Goal: Information Seeking & Learning: Learn about a topic

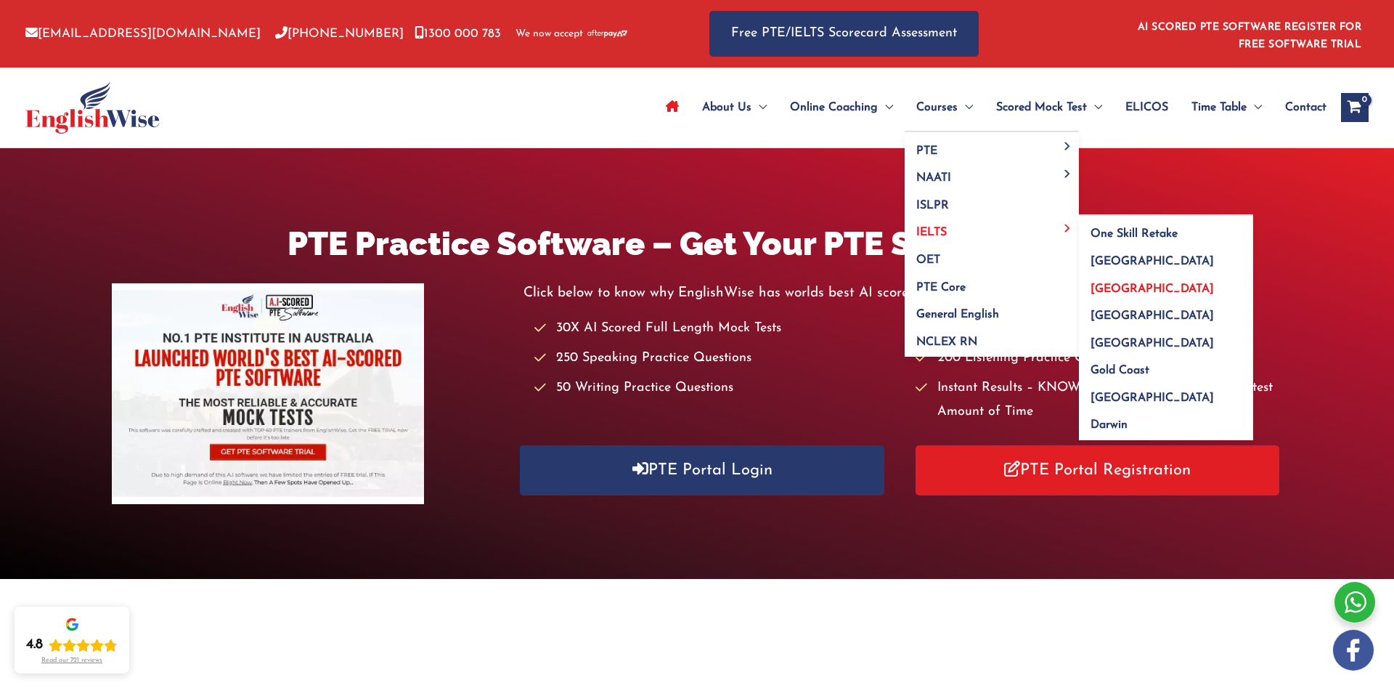
click at [1102, 287] on span "[GEOGRAPHIC_DATA]" at bounding box center [1152, 289] width 123 height 12
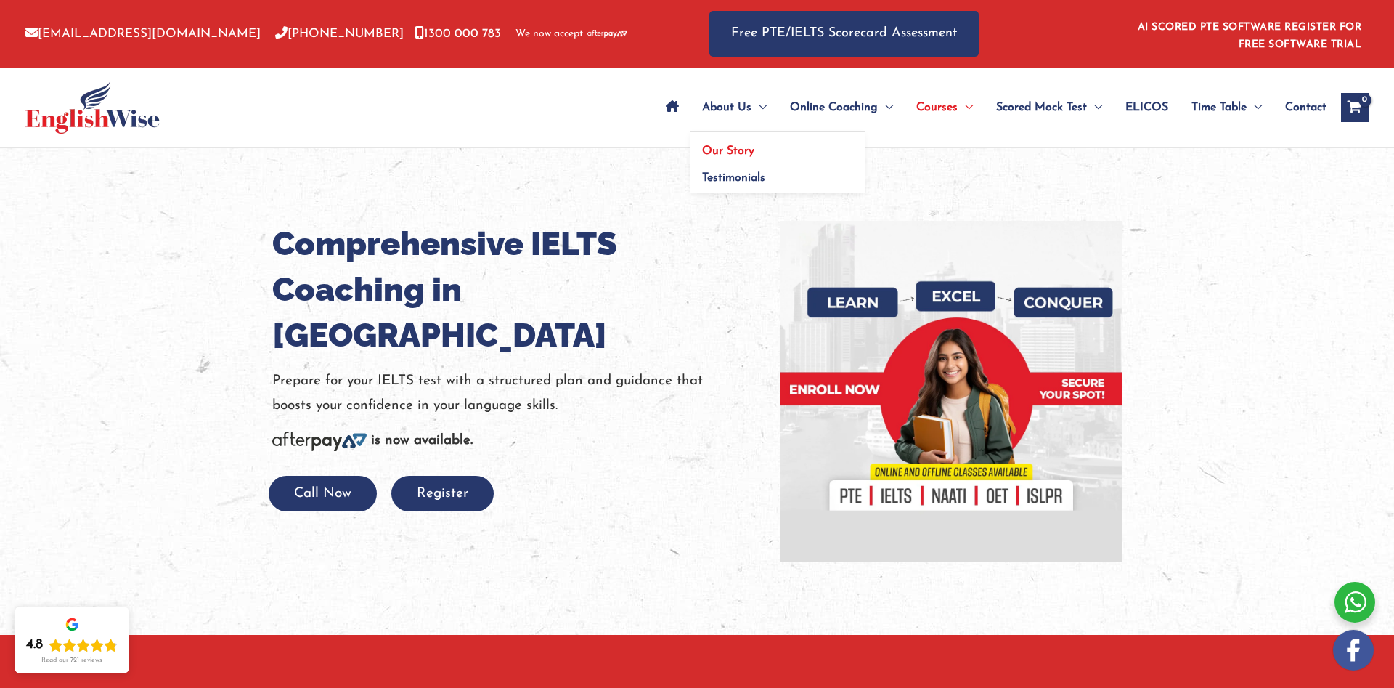
click at [714, 149] on span "Our Story" at bounding box center [728, 151] width 52 height 12
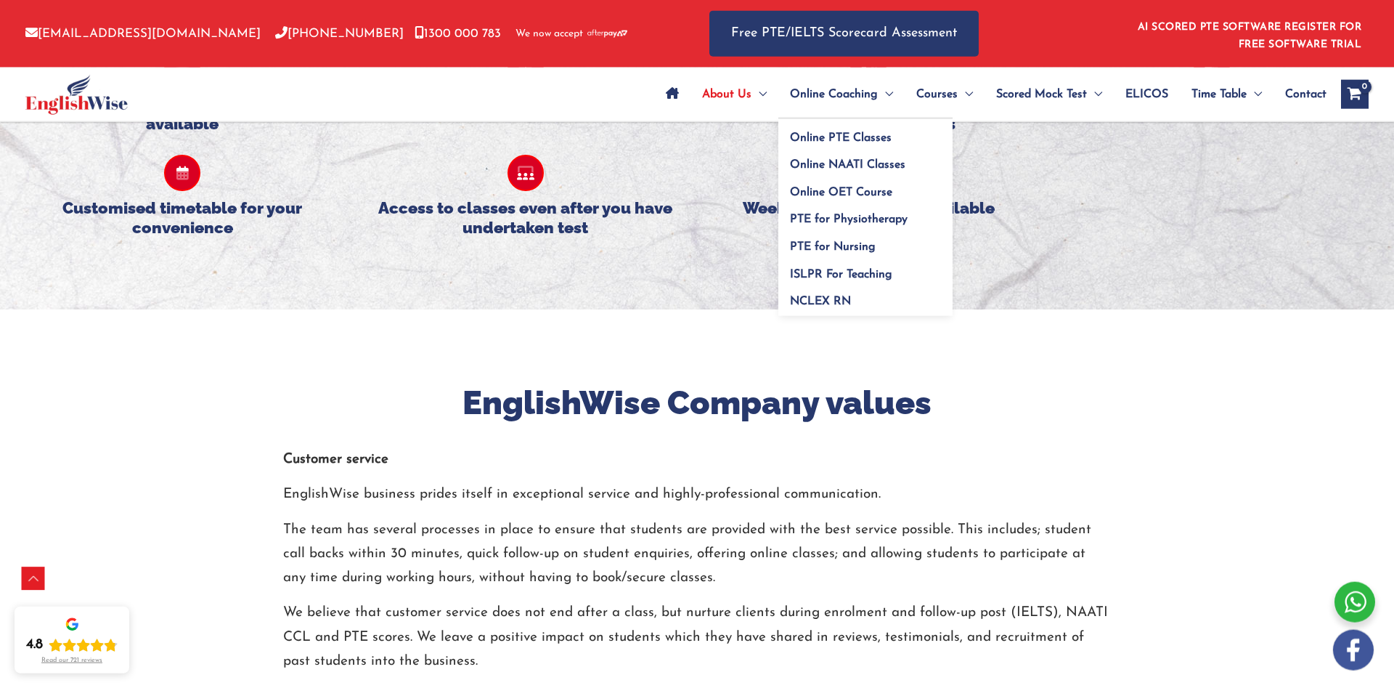
scroll to position [1505, 0]
